Goal: Transaction & Acquisition: Purchase product/service

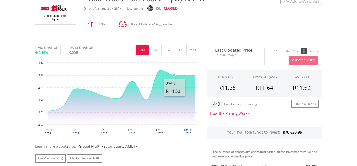
scroll to position [133, 0]
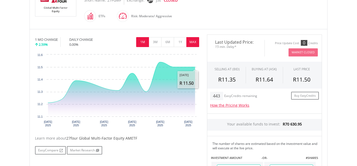
click at [191, 43] on button "MAX" at bounding box center [192, 42] width 13 height 10
click at [142, 43] on button "1M" at bounding box center [142, 42] width 13 height 10
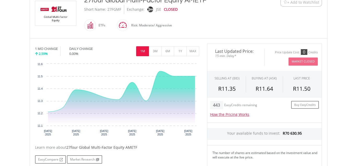
scroll to position [80, 0]
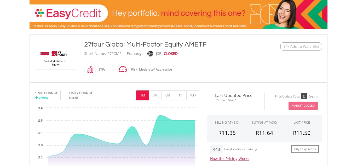
click at [295, 44] on span "+ Add to Watchlist" at bounding box center [303, 46] width 32 height 5
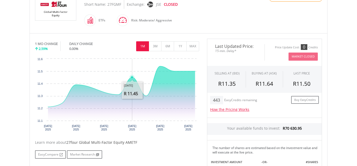
scroll to position [160, 0]
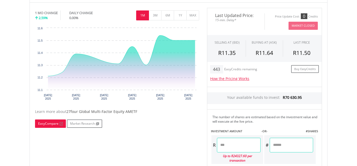
click at [48, 124] on link "EasyCompare" at bounding box center [50, 123] width 31 height 8
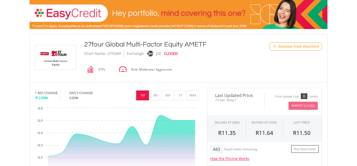
scroll to position [107, 0]
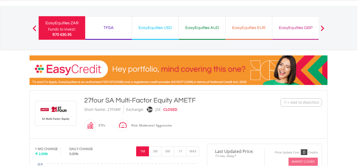
scroll to position [53, 0]
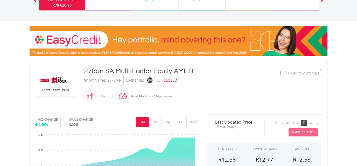
click at [305, 72] on span "+ Add to Watchlist" at bounding box center [303, 73] width 32 height 5
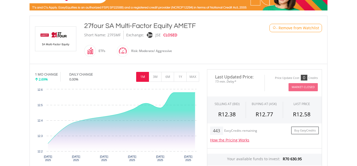
scroll to position [160, 0]
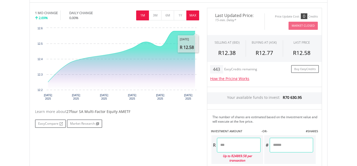
click at [194, 14] on button "MAX" at bounding box center [192, 15] width 13 height 10
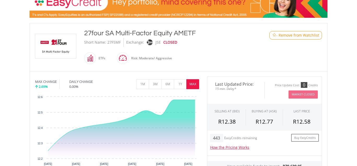
scroll to position [27, 0]
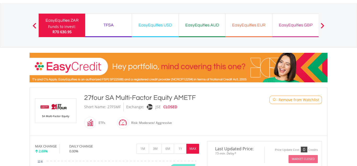
click at [96, 123] on span at bounding box center [96, 123] width 0 height 12
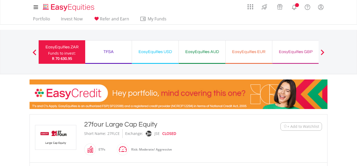
scroll to position [133, 0]
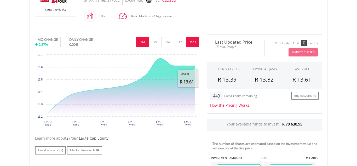
click at [197, 42] on button "MAX" at bounding box center [192, 42] width 13 height 10
click at [143, 43] on button "1M" at bounding box center [142, 42] width 13 height 10
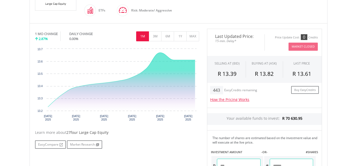
scroll to position [80, 0]
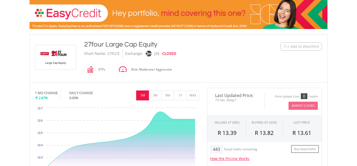
click at [302, 45] on span "+ Add to Watchlist" at bounding box center [303, 46] width 32 height 5
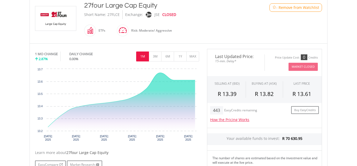
scroll to position [160, 0]
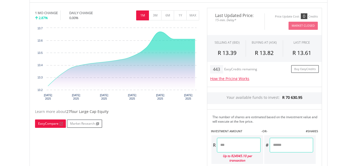
click at [43, 122] on link "EasyCompare" at bounding box center [50, 123] width 31 height 8
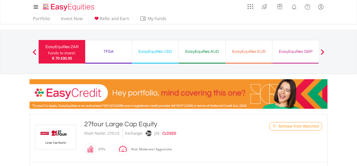
scroll to position [0, 0]
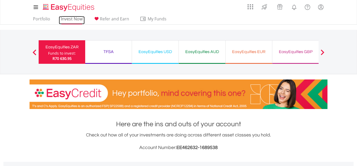
click at [77, 20] on link "Invest Now" at bounding box center [72, 20] width 26 height 8
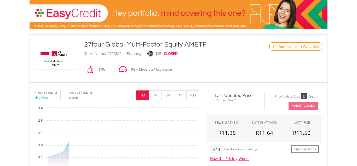
scroll to position [160, 0]
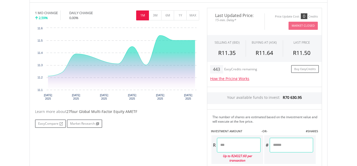
click at [242, 144] on input "number" at bounding box center [238, 145] width 43 height 15
type input "********"
type input "*********"
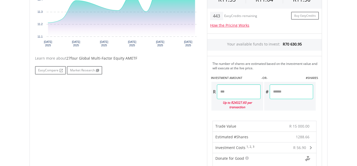
scroll to position [320, 0]
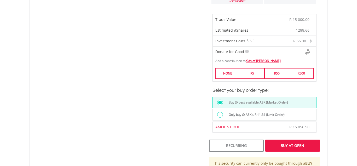
click at [303, 145] on div "Buy At Open" at bounding box center [292, 145] width 55 height 12
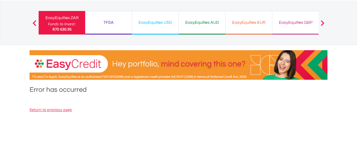
scroll to position [27, 0]
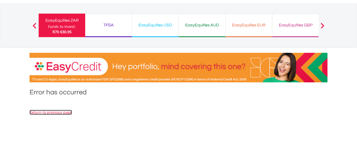
click at [52, 111] on link "Return to previous page" at bounding box center [51, 112] width 42 height 5
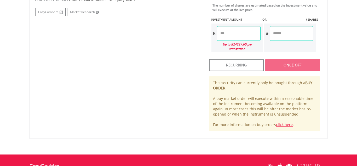
scroll to position [240, 0]
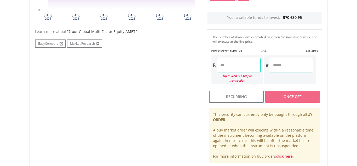
click at [238, 66] on input "number" at bounding box center [238, 65] width 43 height 15
type input "********"
type input "*********"
click at [280, 96] on div "Last Updated Price: 15-min. Delay* Price Update Cost: 0 Credits Market Closed S…" at bounding box center [264, 46] width 123 height 237
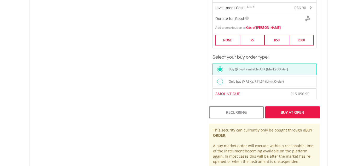
scroll to position [373, 0]
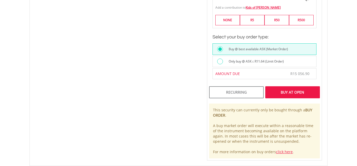
click at [220, 62] on div at bounding box center [220, 62] width 6 height 6
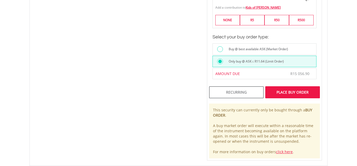
click at [294, 94] on div "Place Buy Order" at bounding box center [292, 92] width 55 height 12
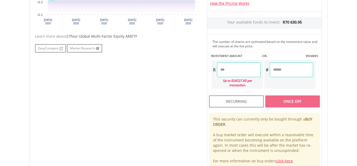
scroll to position [197, 0]
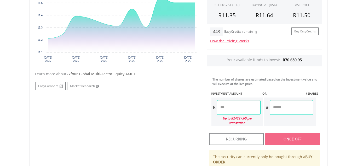
click at [235, 108] on input "number" at bounding box center [238, 107] width 43 height 15
type input "*"
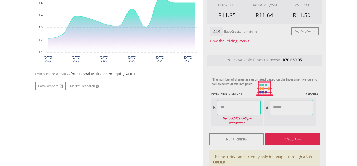
type input "********"
type input "*********"
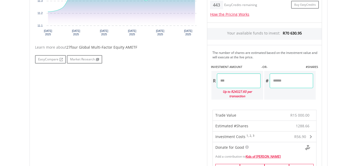
scroll to position [304, 0]
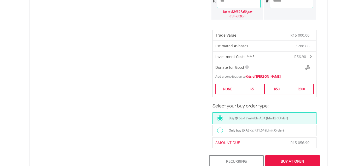
click at [288, 161] on div "Buy At Open" at bounding box center [292, 161] width 55 height 12
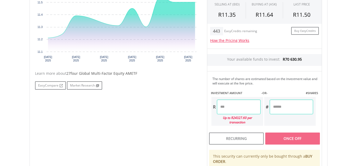
scroll to position [197, 0]
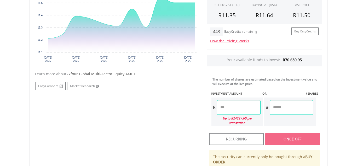
drag, startPoint x: 238, startPoint y: 106, endPoint x: 205, endPoint y: 109, distance: 32.7
click at [217, 109] on input "number" at bounding box center [238, 107] width 43 height 15
type input "*"
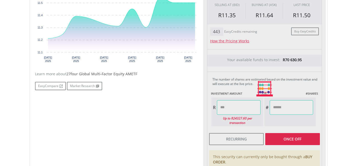
click at [291, 137] on div "Last Updated Price: 15-min. Delay* Price Update Cost: 0 Credits Market Closed S…" at bounding box center [264, 88] width 123 height 237
type input "*******"
type input "********"
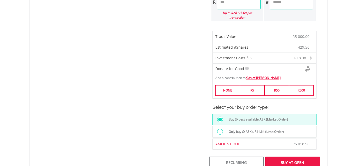
scroll to position [357, 0]
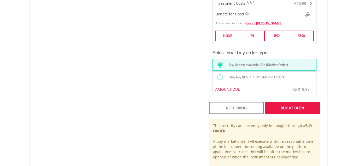
click at [280, 107] on div "Buy At Open" at bounding box center [292, 108] width 55 height 12
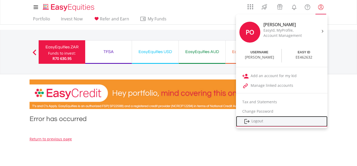
click at [260, 123] on link "Logout" at bounding box center [281, 121] width 91 height 11
